Goal: Answer question/provide support: Share knowledge or assist other users

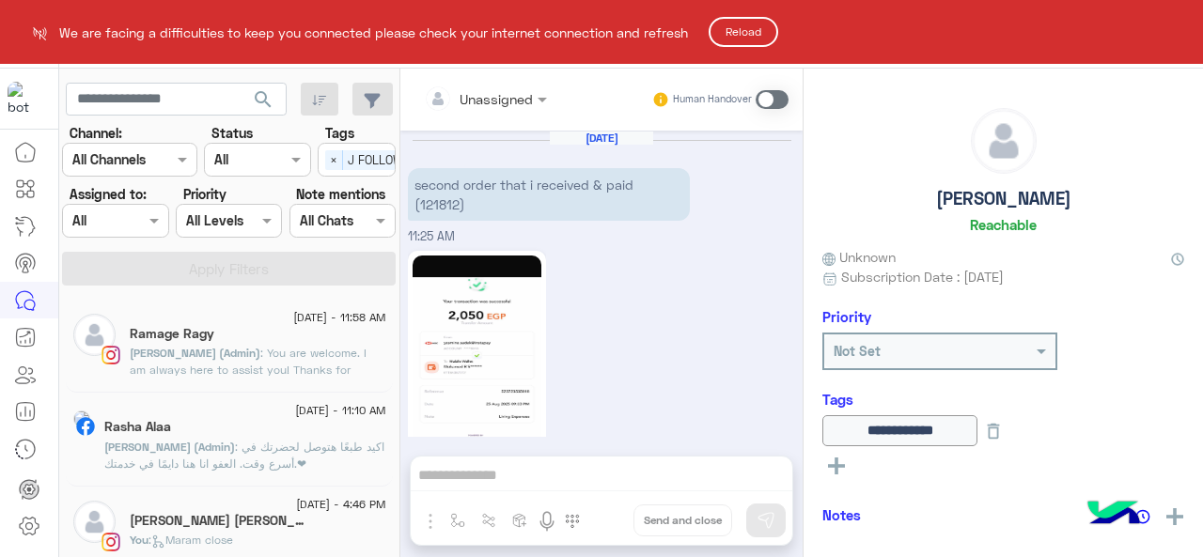
scroll to position [1279, 0]
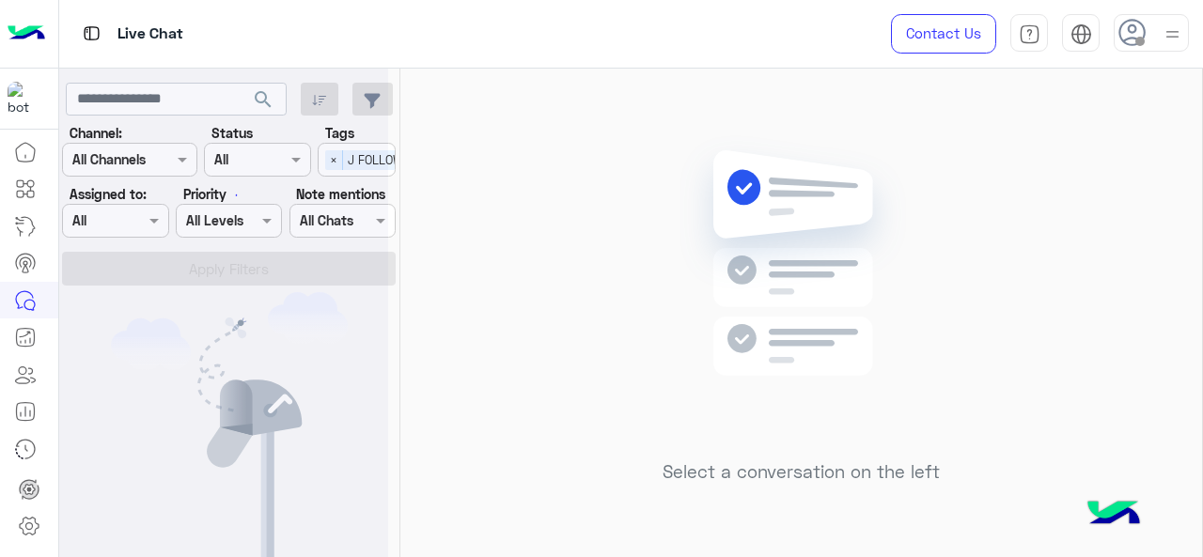
click at [333, 158] on div at bounding box center [223, 286] width 329 height 557
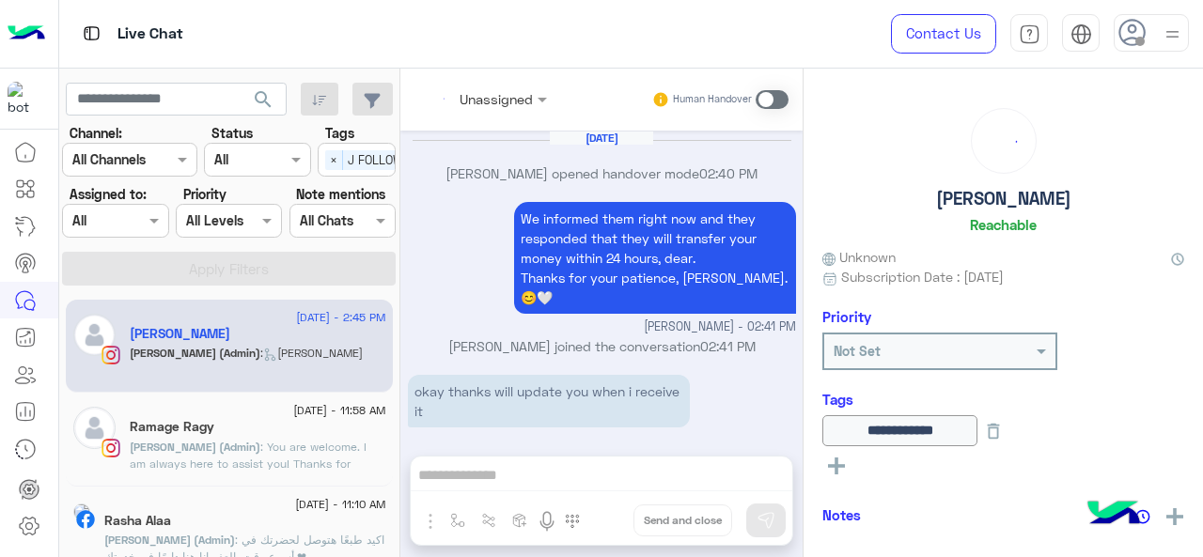
scroll to position [641, 0]
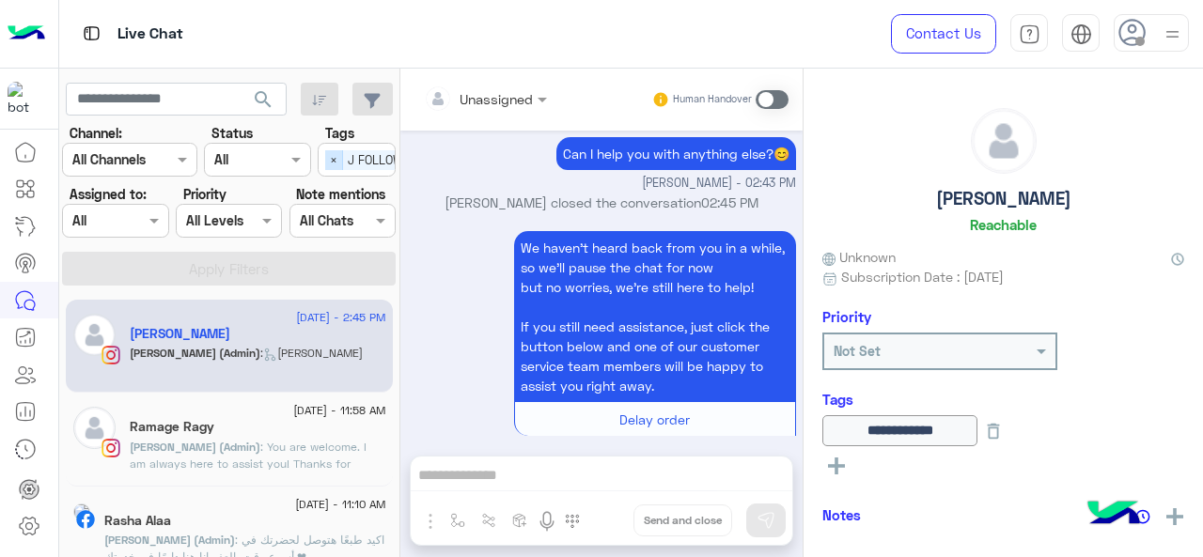
click at [341, 162] on span "×" at bounding box center [334, 160] width 18 height 20
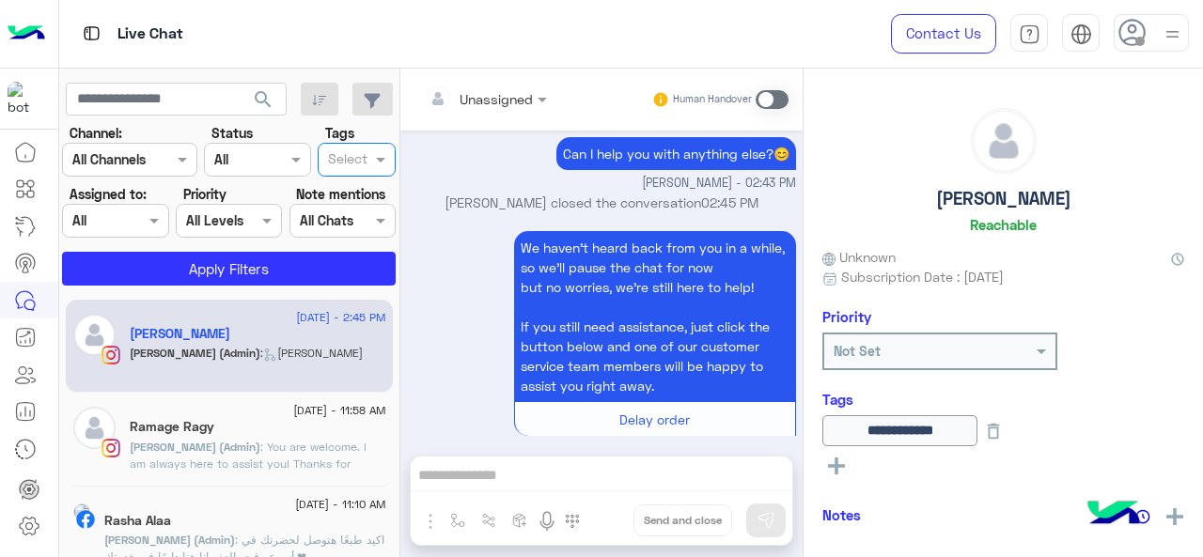
scroll to position [0, 0]
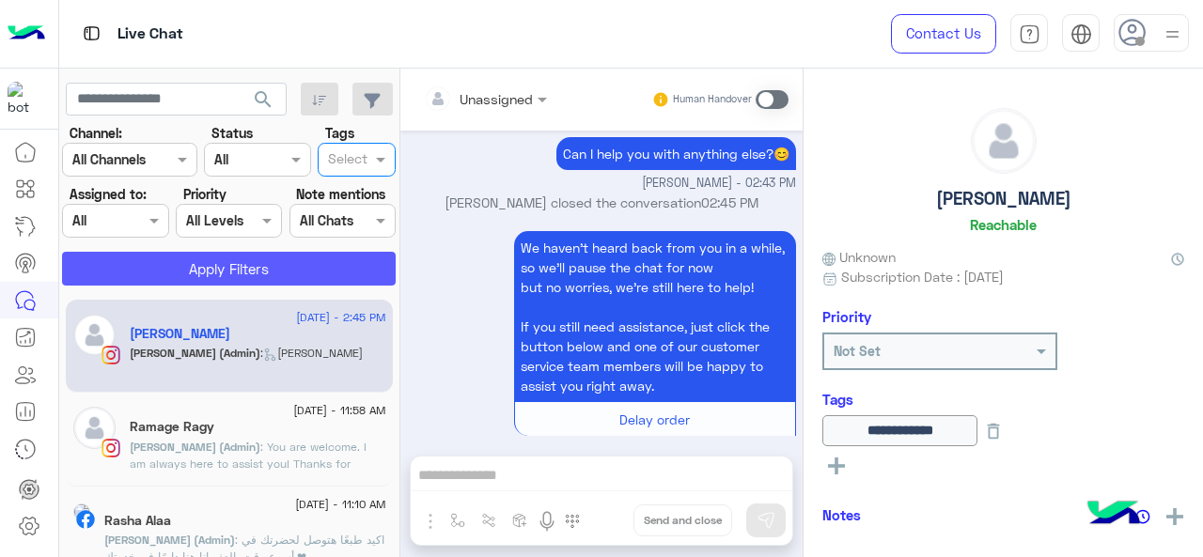
click at [285, 268] on button "Apply Filters" at bounding box center [229, 269] width 334 height 34
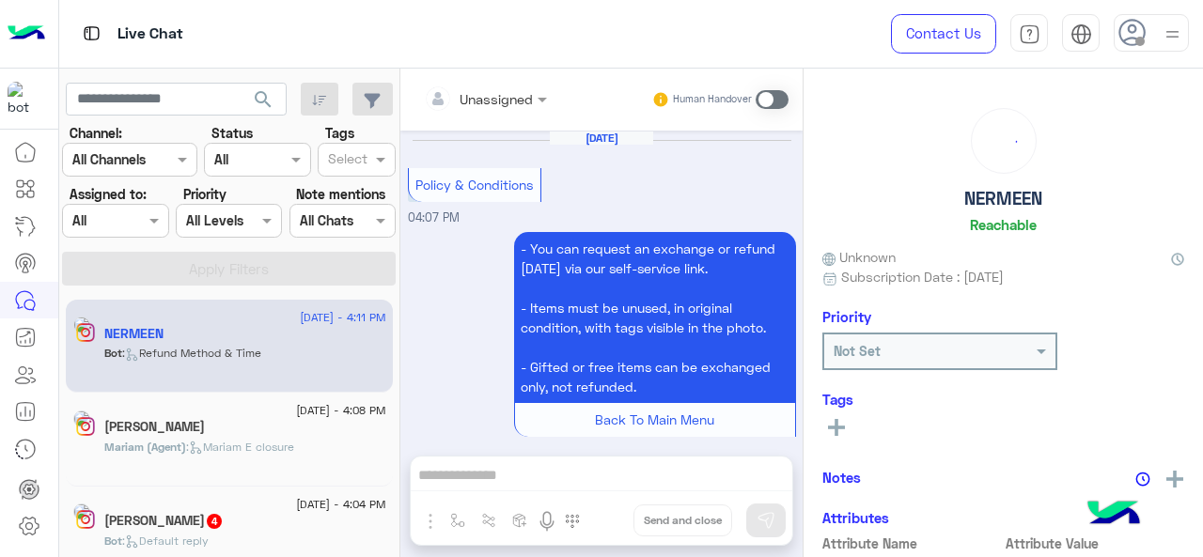
scroll to position [1003, 0]
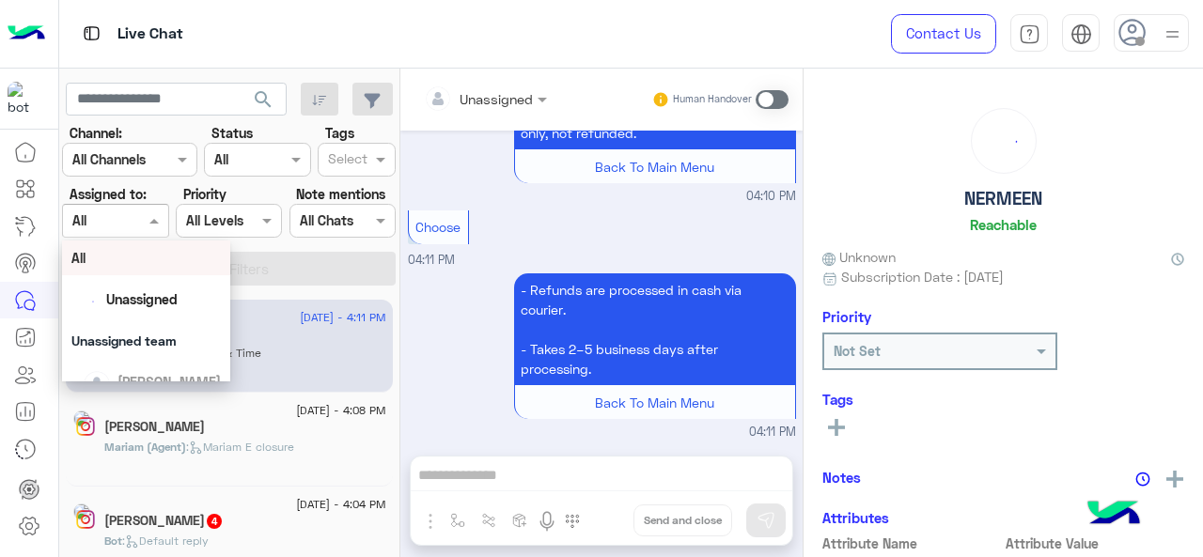
click at [154, 227] on span at bounding box center [156, 220] width 23 height 20
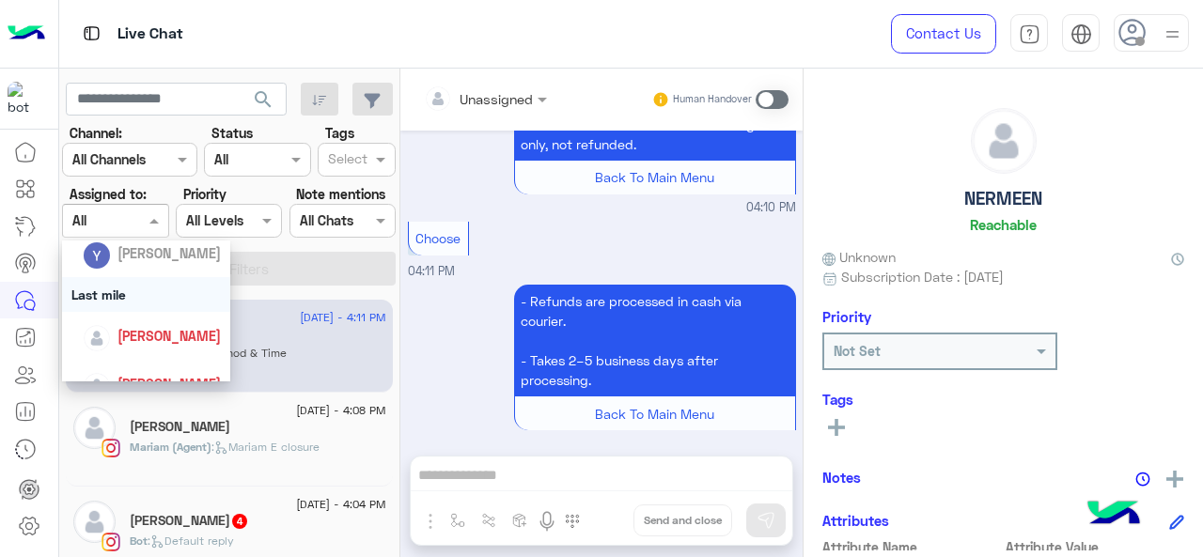
scroll to position [225, 0]
click at [176, 302] on div "Last mile" at bounding box center [146, 293] width 169 height 35
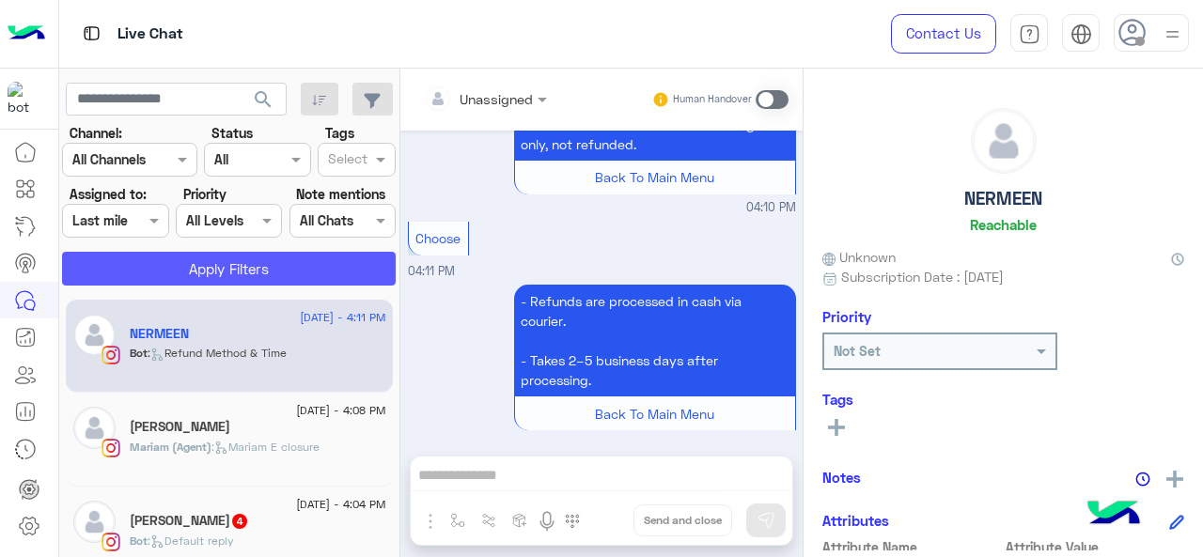
click at [210, 253] on button "Apply Filters" at bounding box center [229, 269] width 334 height 34
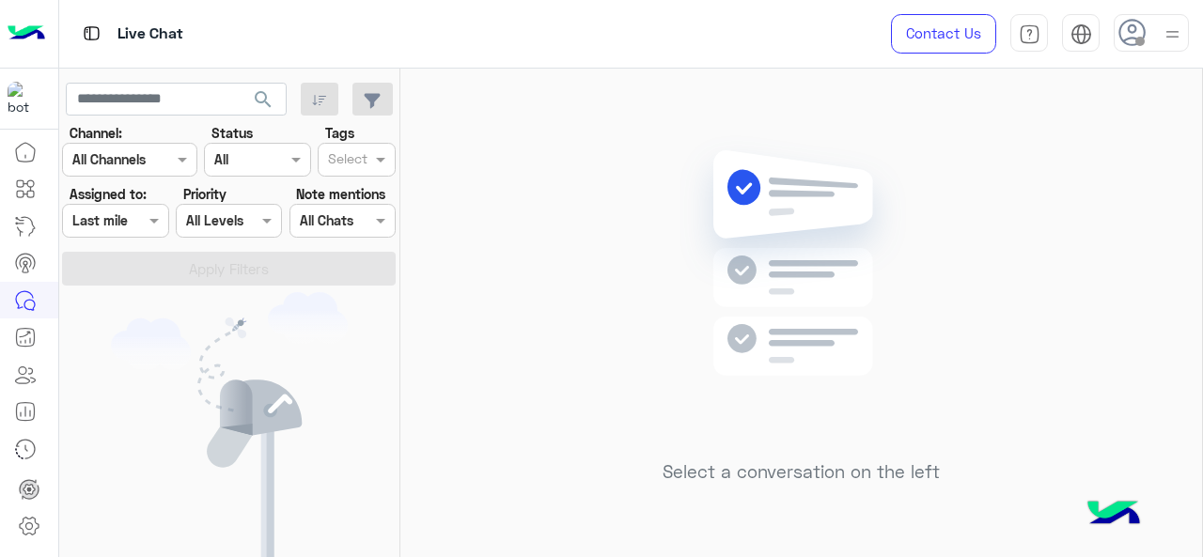
click at [132, 224] on div at bounding box center [115, 221] width 104 height 22
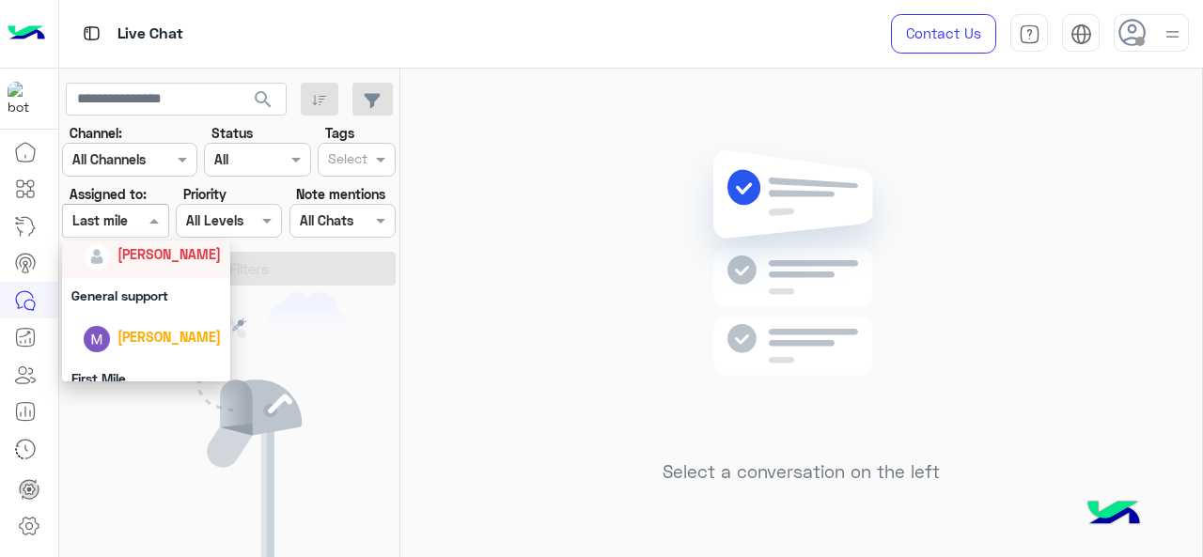
scroll to position [377, 0]
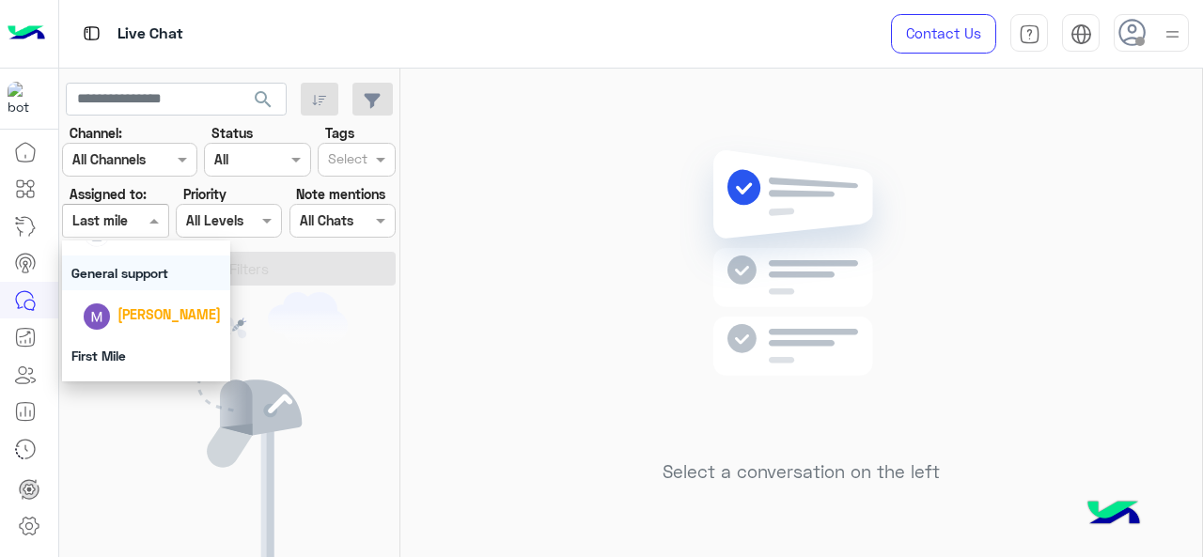
click at [151, 272] on div "General support" at bounding box center [146, 273] width 169 height 35
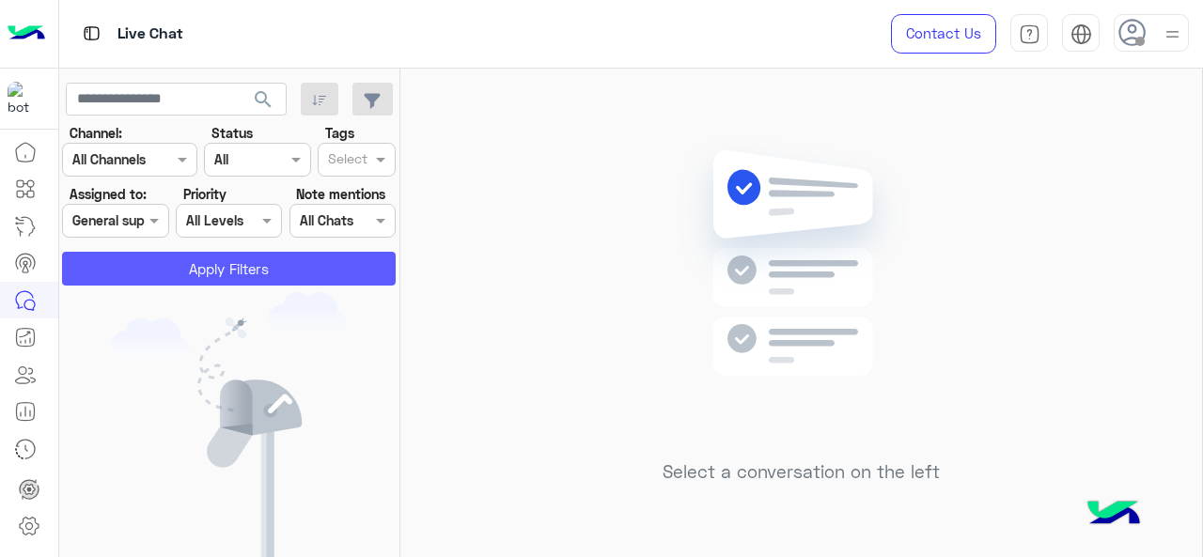
click at [151, 272] on button "Apply Filters" at bounding box center [229, 269] width 334 height 34
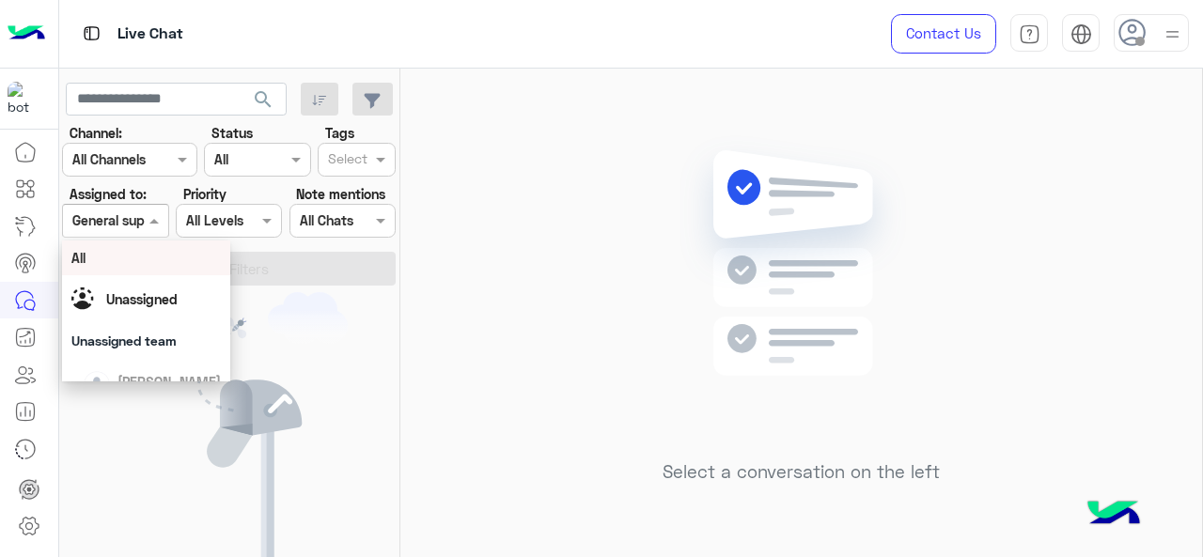
click at [160, 219] on span at bounding box center [156, 220] width 23 height 20
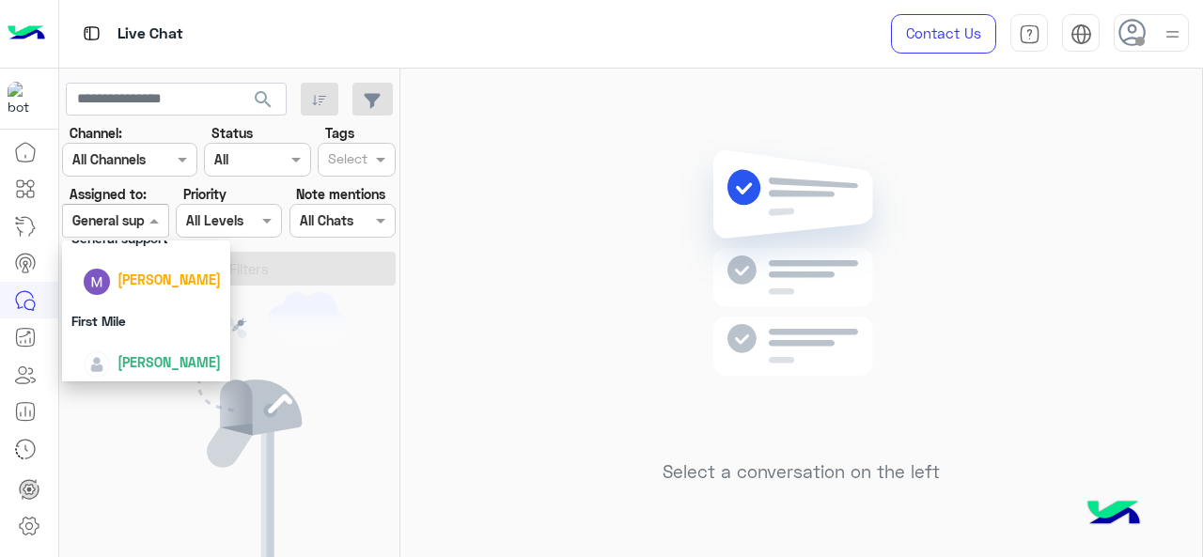
scroll to position [415, 0]
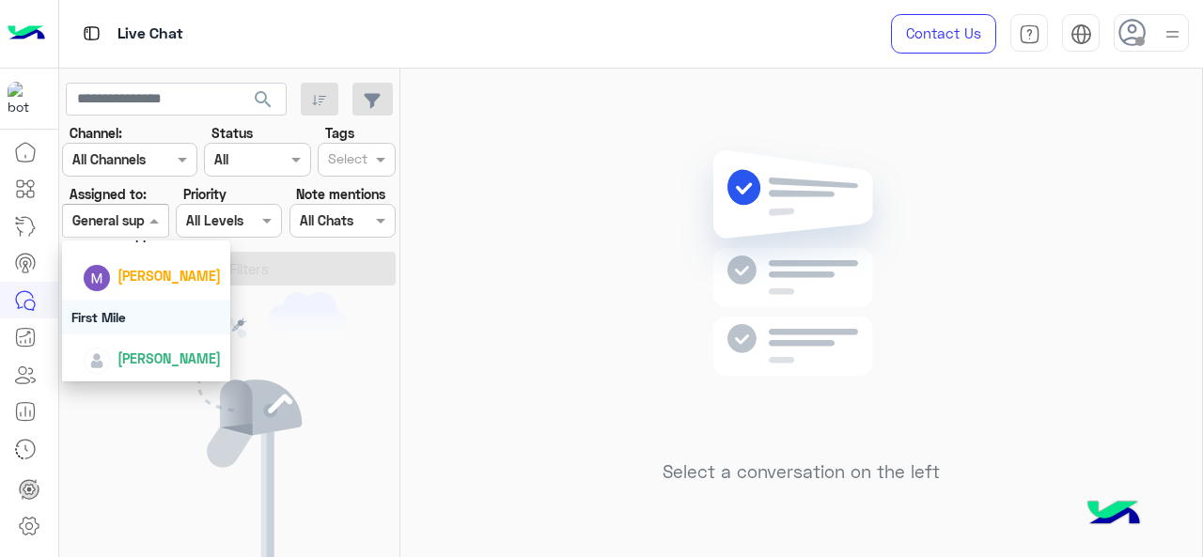
click at [158, 318] on div "First Mile" at bounding box center [146, 317] width 169 height 35
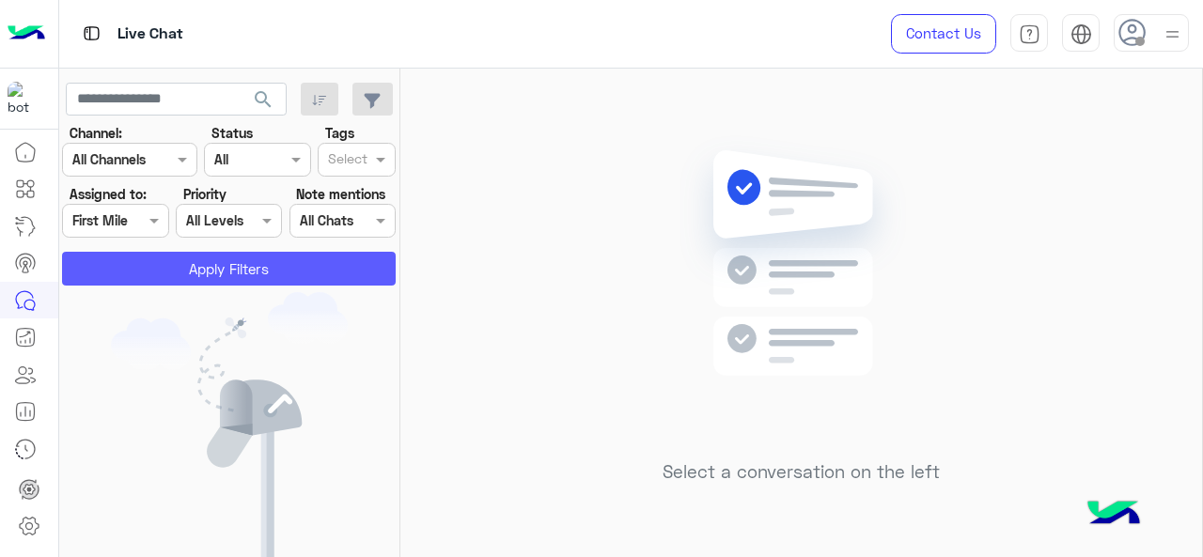
click at [167, 272] on button "Apply Filters" at bounding box center [229, 269] width 334 height 34
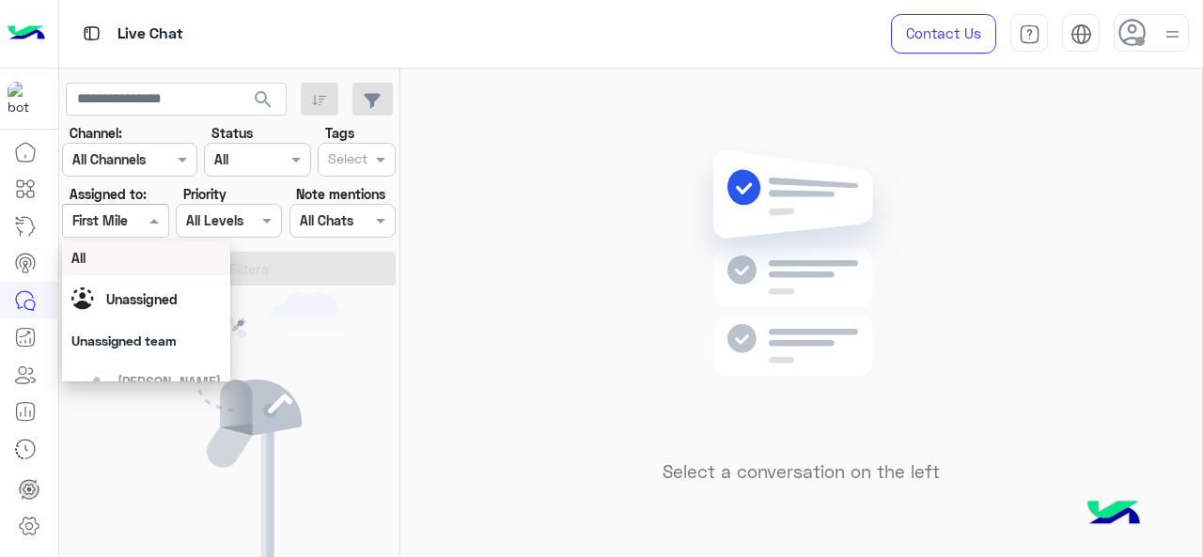
click at [143, 235] on div "Assigned on First Mile" at bounding box center [115, 221] width 106 height 34
click at [556, 232] on div "Select a conversation on the left" at bounding box center [800, 317] width 801 height 496
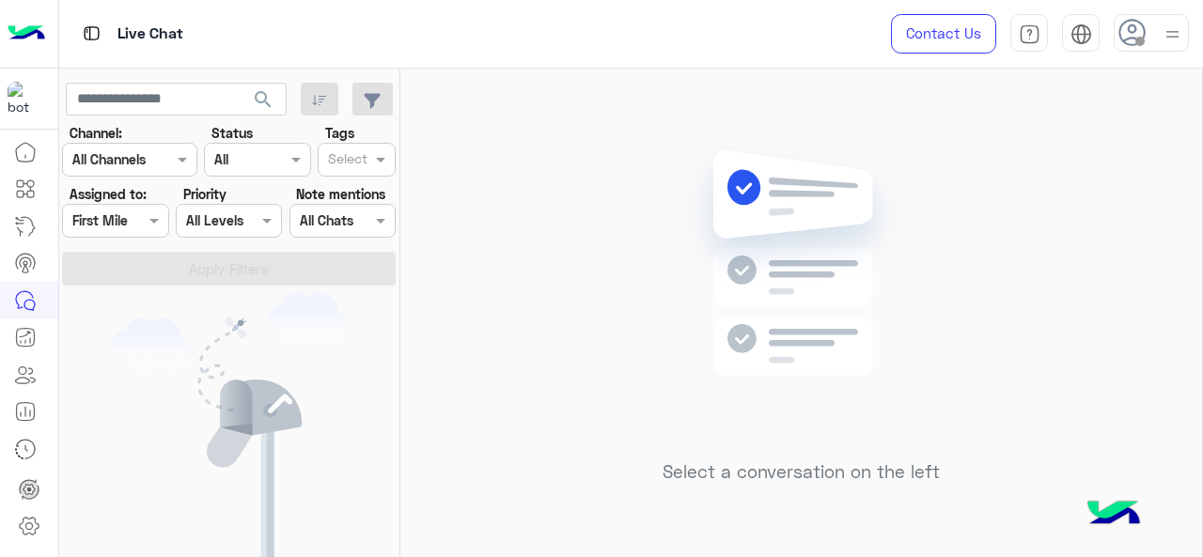
click at [125, 238] on section "Channel: Channel All Channels Status Channel All Tags Select Assigned to: Assig…" at bounding box center [229, 204] width 313 height 163
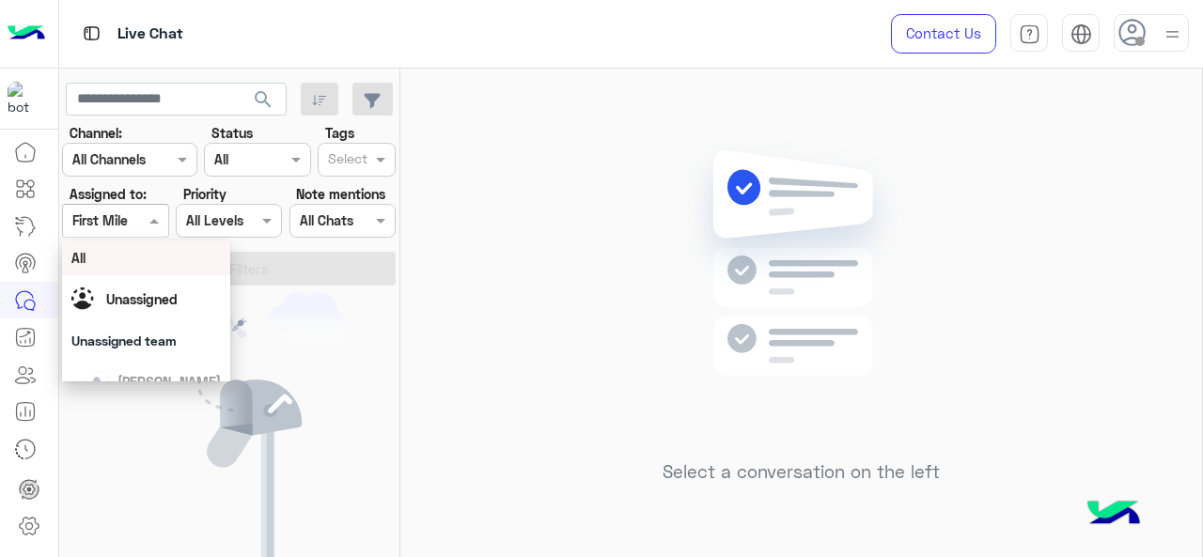
click at [147, 215] on span at bounding box center [156, 220] width 23 height 20
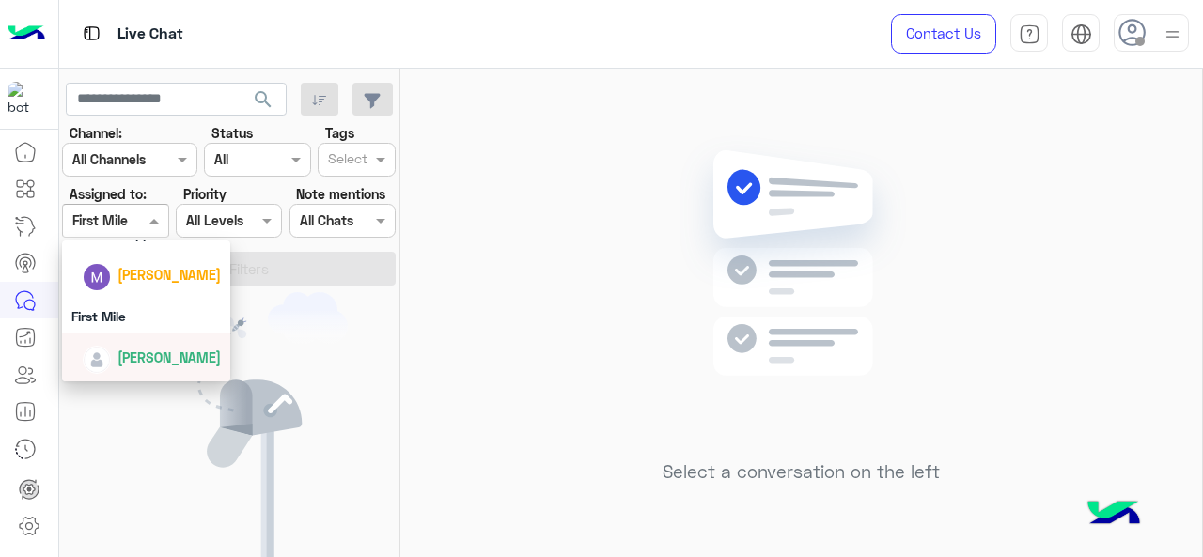
click at [172, 352] on span "Mariam Ahmed" at bounding box center [168, 357] width 103 height 16
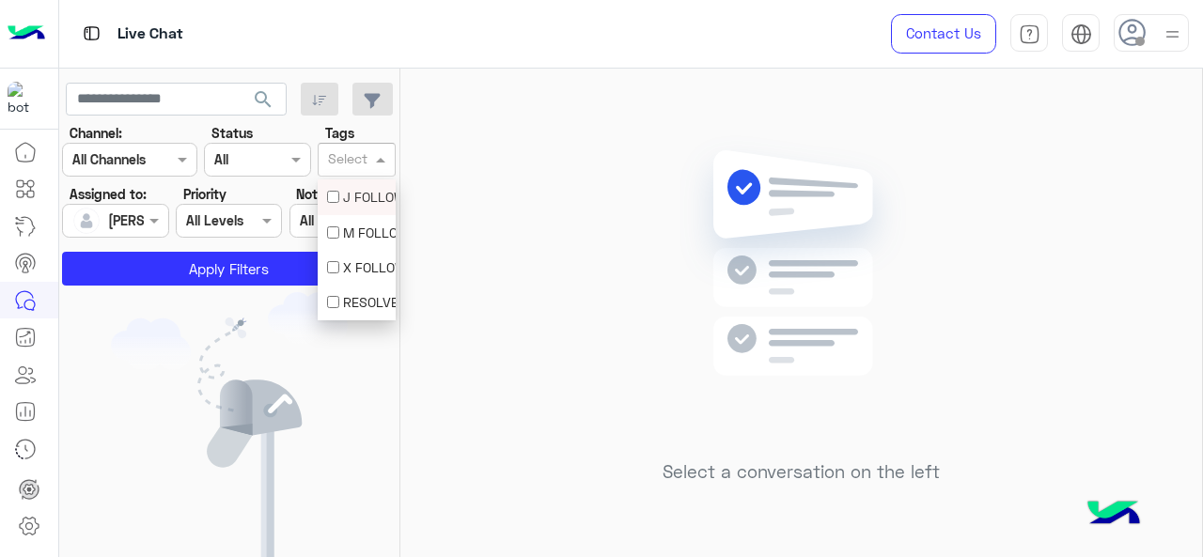
click at [376, 151] on span at bounding box center [382, 159] width 23 height 20
click at [365, 233] on div "M FOLLOW UP" at bounding box center [356, 233] width 59 height 20
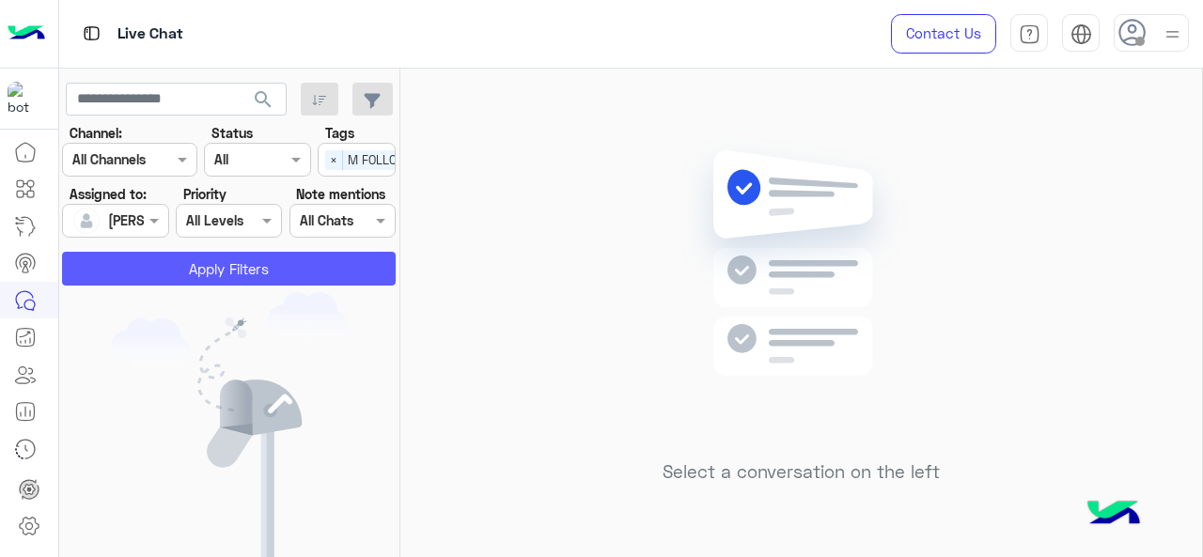
click at [277, 256] on button "Apply Filters" at bounding box center [229, 269] width 334 height 34
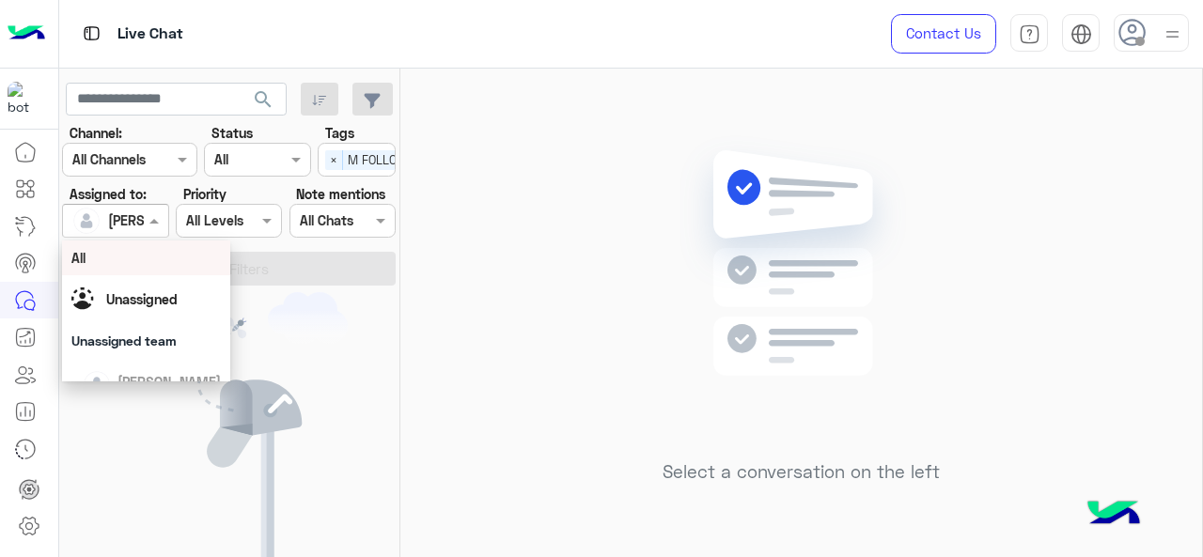
click at [139, 217] on div at bounding box center [115, 221] width 104 height 22
drag, startPoint x: 162, startPoint y: 308, endPoint x: 199, endPoint y: 272, distance: 52.5
click at [163, 307] on div "Unassigned" at bounding box center [141, 299] width 71 height 20
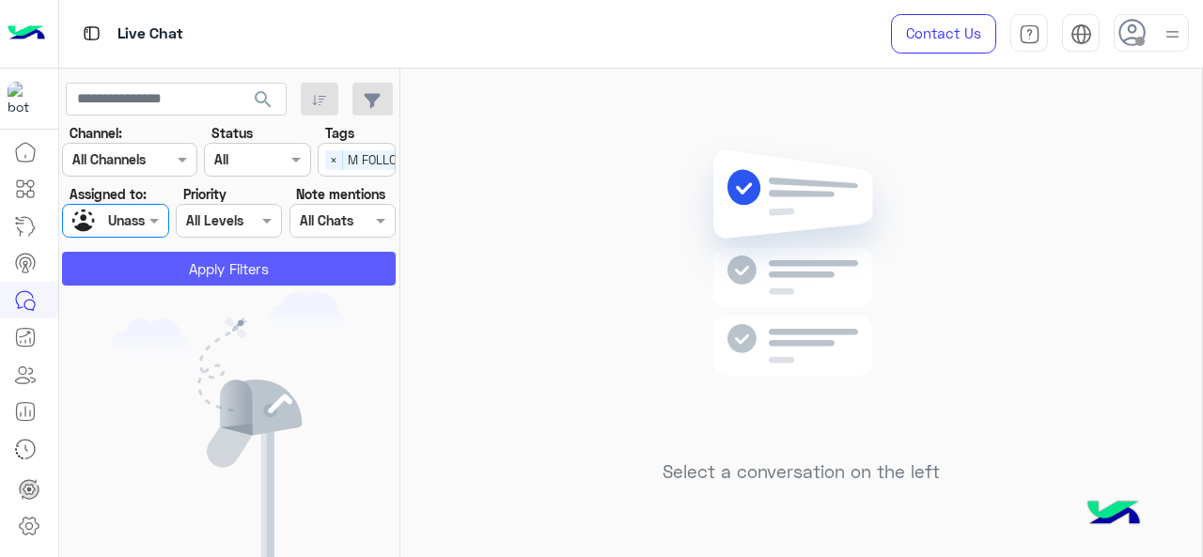
click at [221, 264] on button "Apply Filters" at bounding box center [229, 269] width 334 height 34
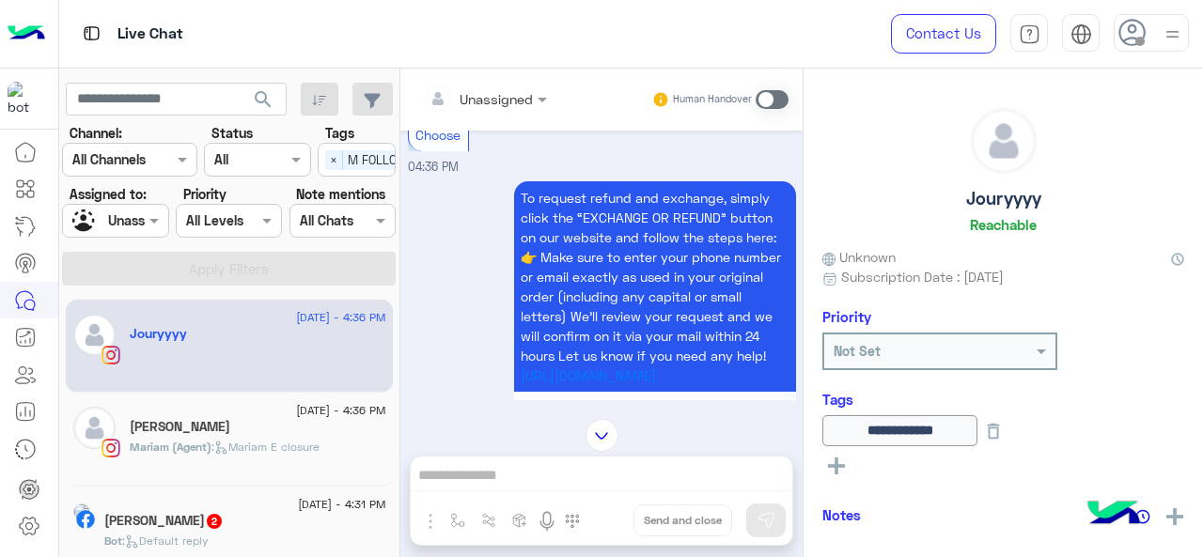
scroll to position [2807, 0]
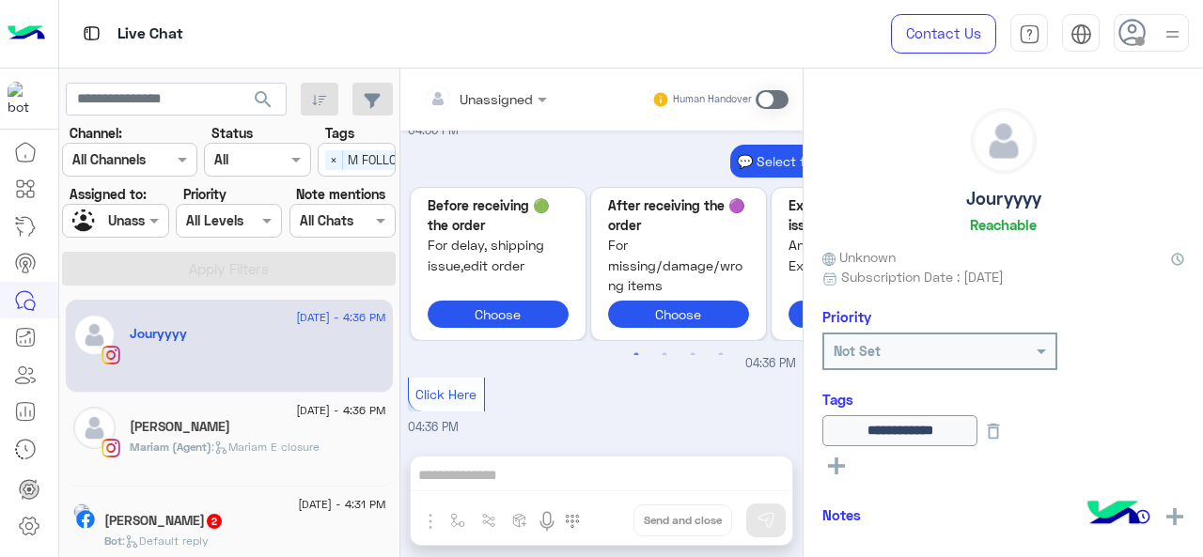
click at [226, 443] on icon at bounding box center [221, 448] width 14 height 14
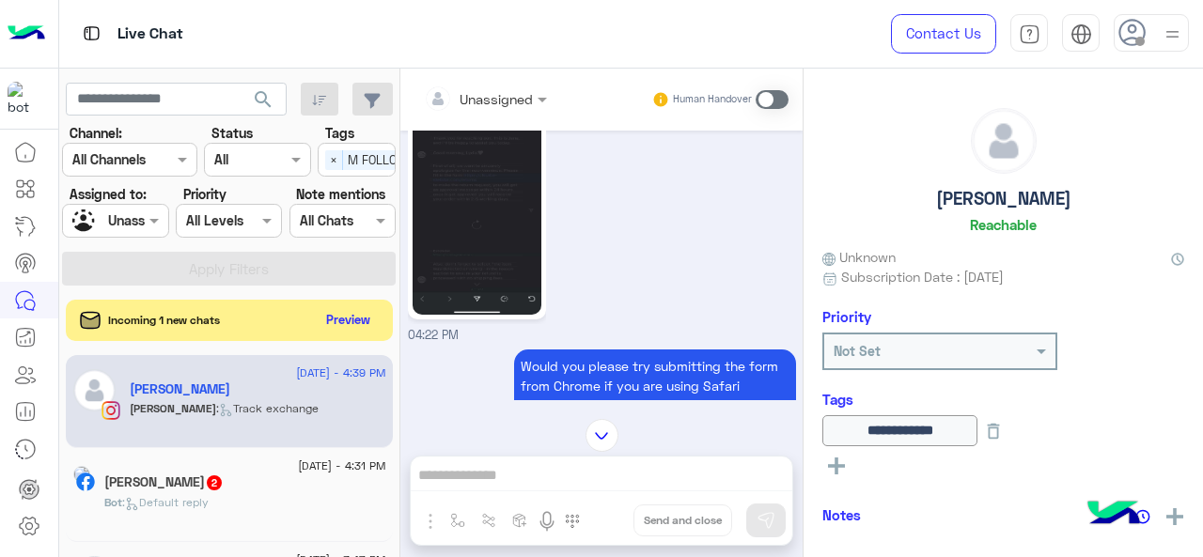
scroll to position [56, 0]
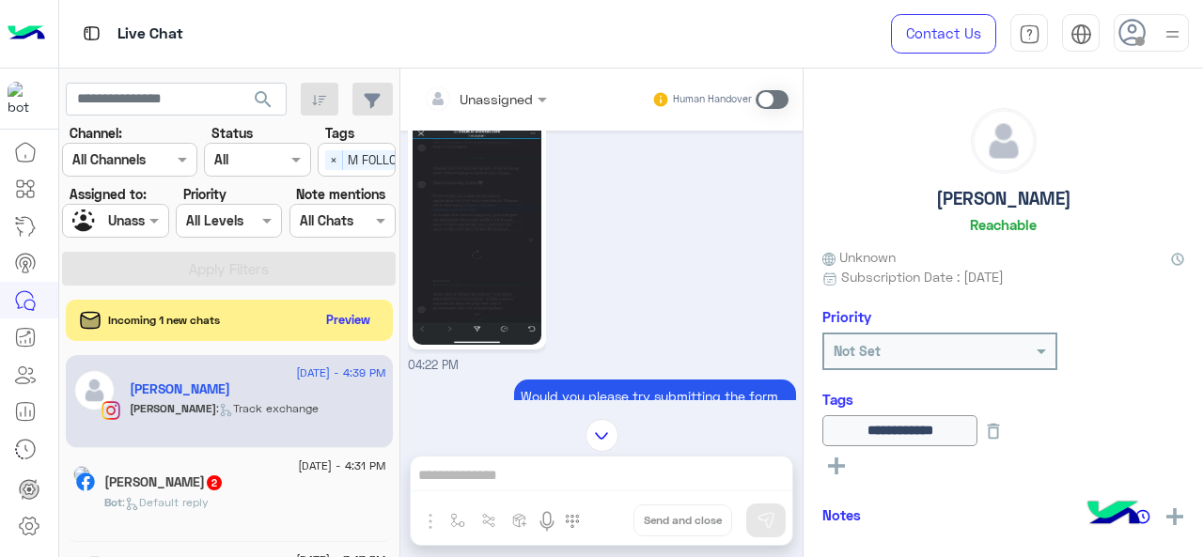
click at [507, 255] on img at bounding box center [476, 230] width 129 height 228
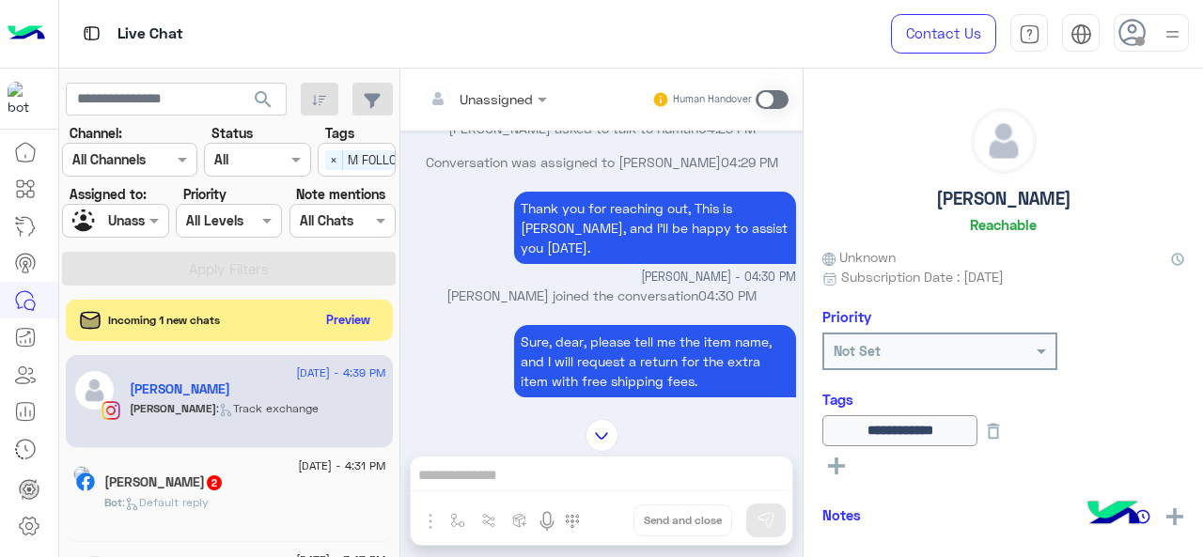
scroll to position [6407, 0]
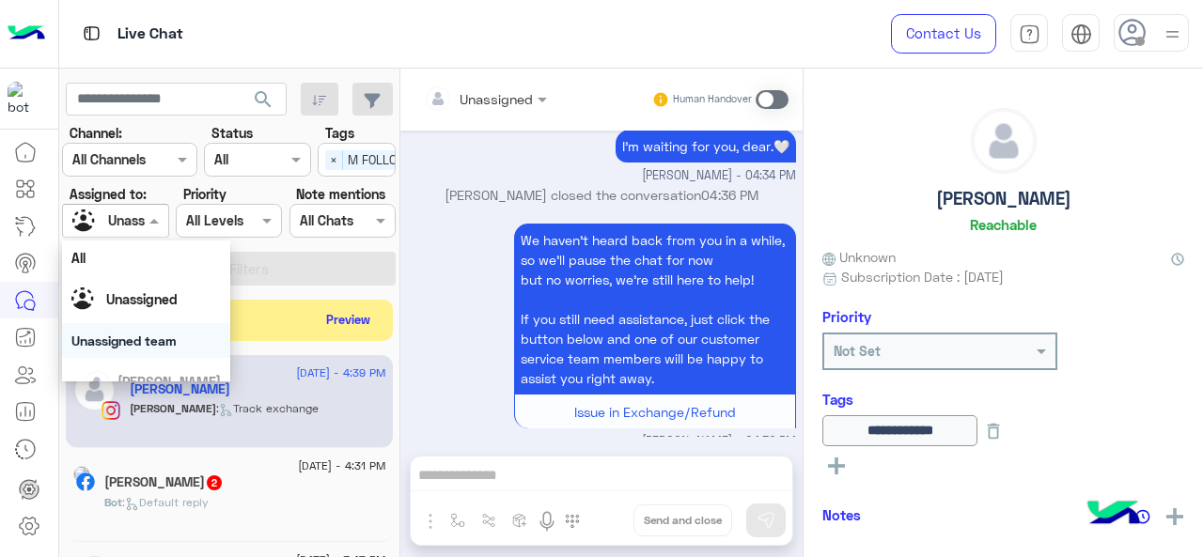
drag, startPoint x: 141, startPoint y: 221, endPoint x: 177, endPoint y: 359, distance: 142.6
click at [177, 359] on body "Live Chat Contact Us Help Center عربي English search Channel: Channel All Chann…" at bounding box center [601, 278] width 1203 height 557
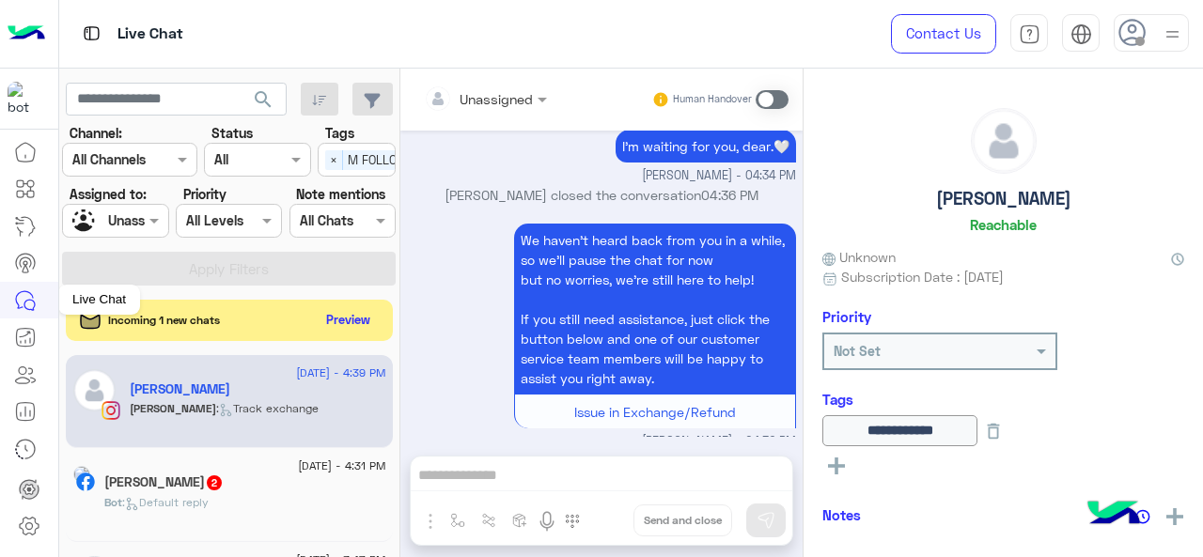
click at [23, 297] on icon at bounding box center [25, 300] width 23 height 23
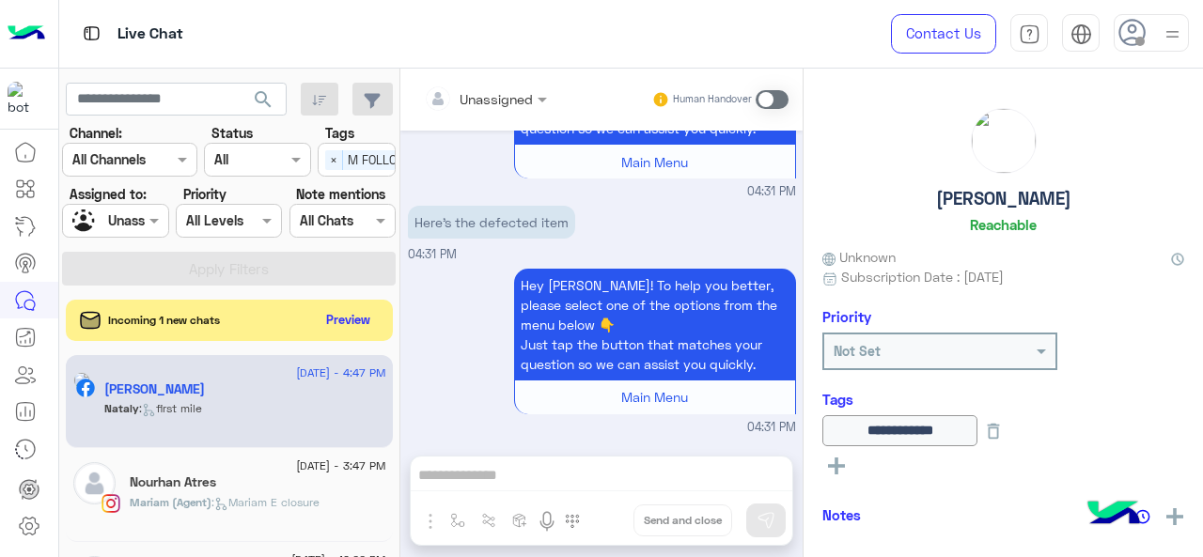
scroll to position [991, 0]
